Goal: Task Accomplishment & Management: Manage account settings

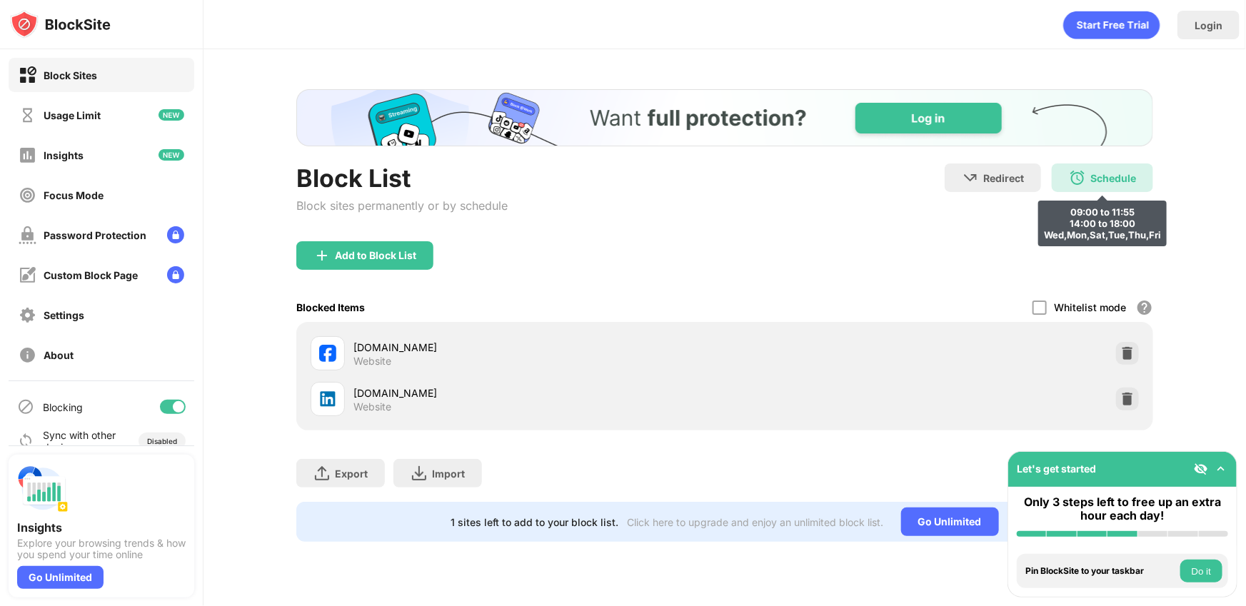
click at [1109, 182] on div "Schedule" at bounding box center [1114, 178] width 46 height 12
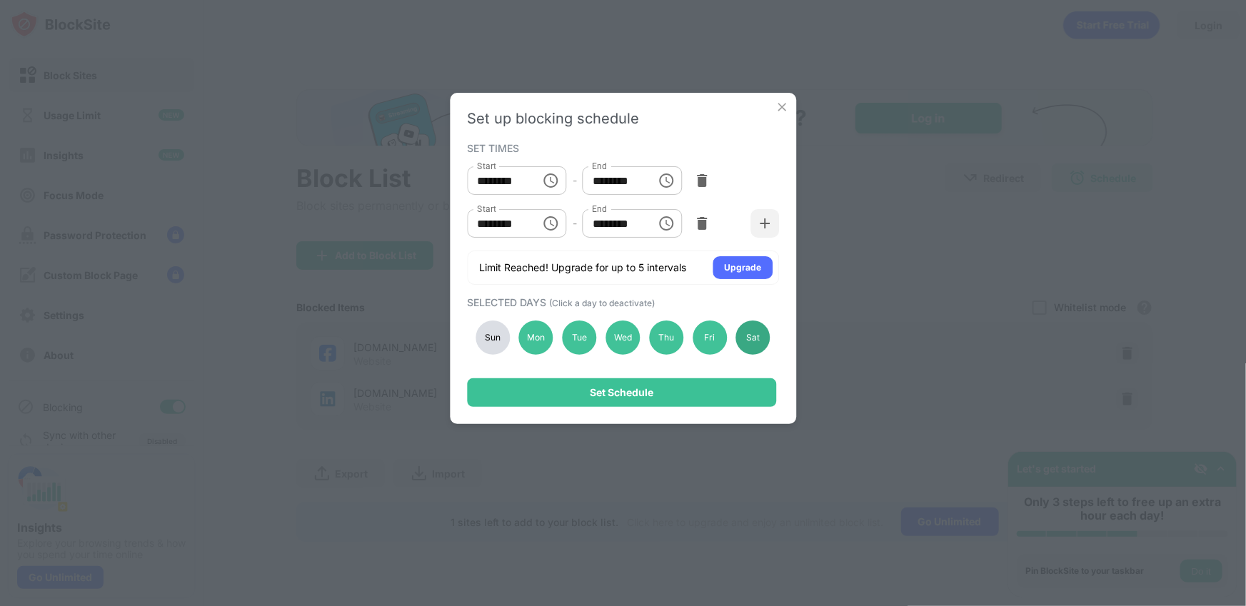
click at [757, 340] on div "Sat" at bounding box center [753, 338] width 34 height 34
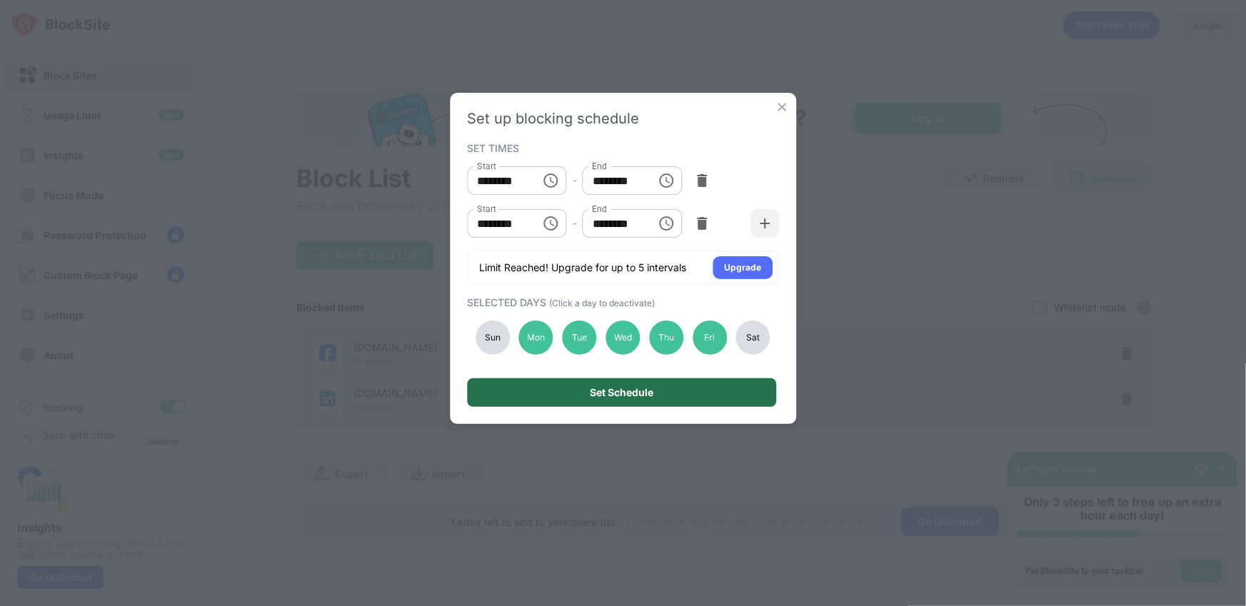
click at [727, 381] on div "Set Schedule" at bounding box center [621, 393] width 309 height 29
